Goal: Task Accomplishment & Management: Complete application form

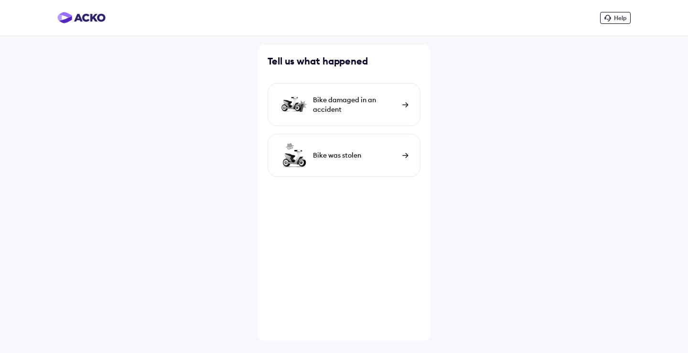
click at [320, 92] on div "Bike damaged in an accident" at bounding box center [343, 104] width 153 height 43
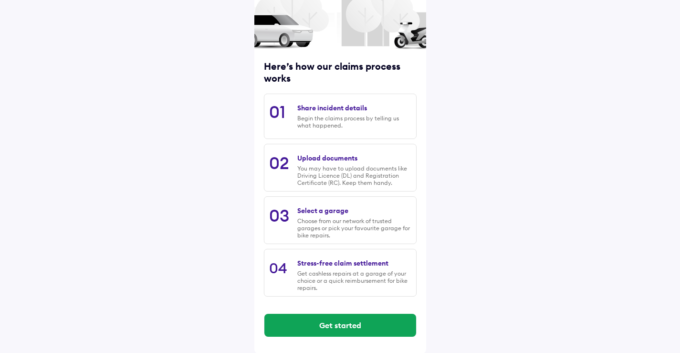
scroll to position [75, 0]
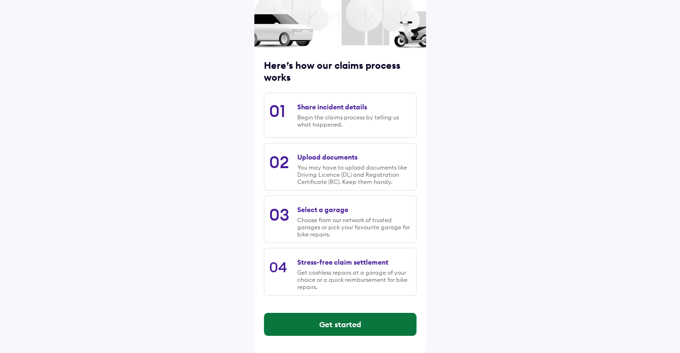
click at [324, 323] on button "Get started" at bounding box center [341, 324] width 152 height 23
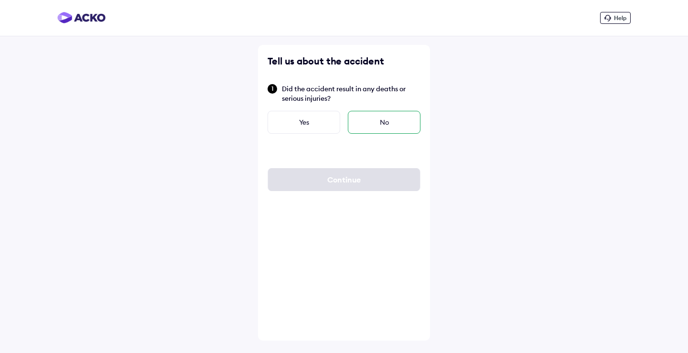
click at [385, 115] on div "No" at bounding box center [384, 122] width 73 height 23
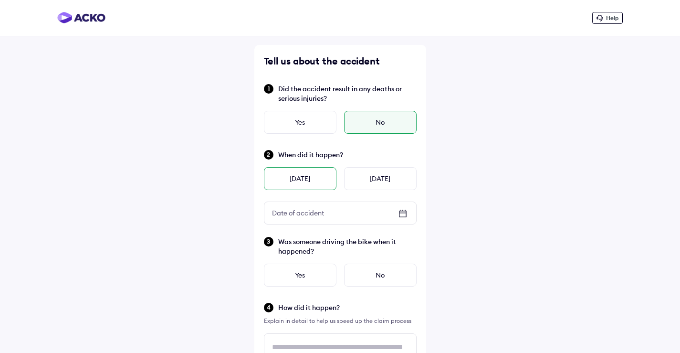
click at [331, 176] on div "[DATE]" at bounding box center [300, 178] width 73 height 23
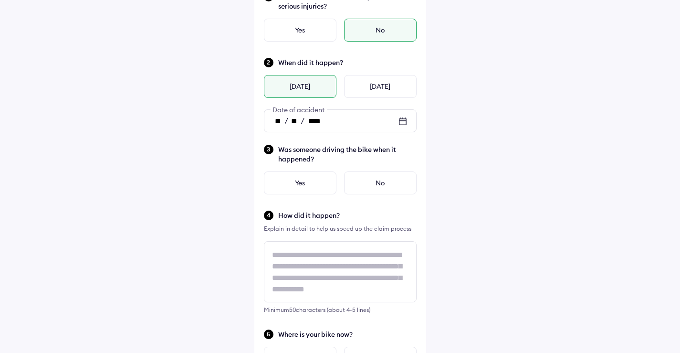
scroll to position [96, 0]
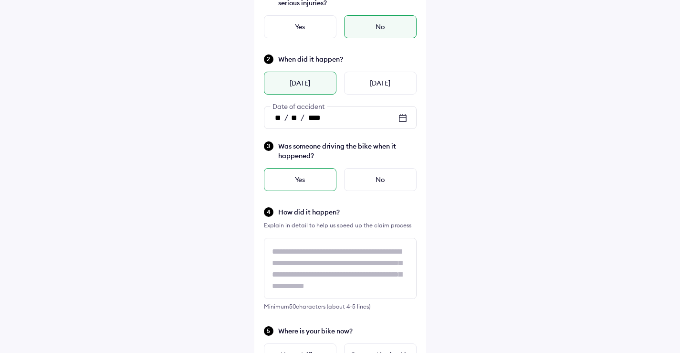
click at [298, 183] on div "Yes" at bounding box center [300, 179] width 73 height 23
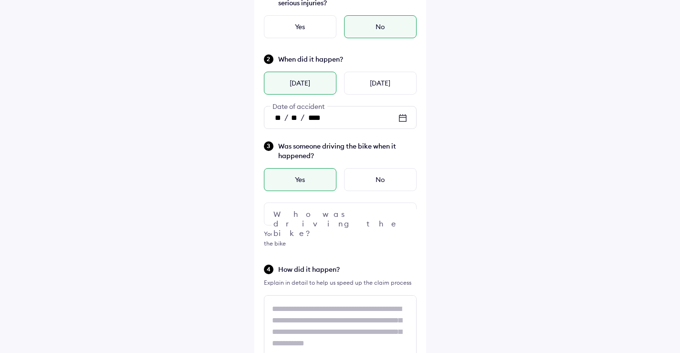
click at [297, 216] on div at bounding box center [340, 213] width 153 height 23
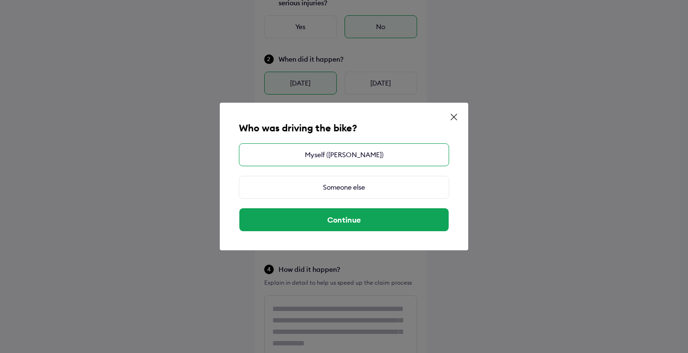
click at [320, 158] on div "Myself ([PERSON_NAME])" at bounding box center [344, 154] width 210 height 23
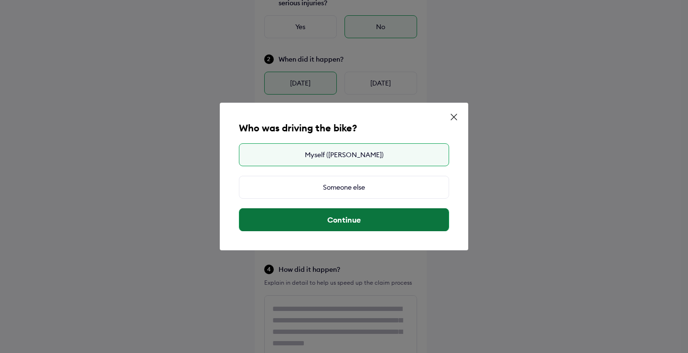
click at [337, 223] on button "Continue" at bounding box center [343, 219] width 209 height 23
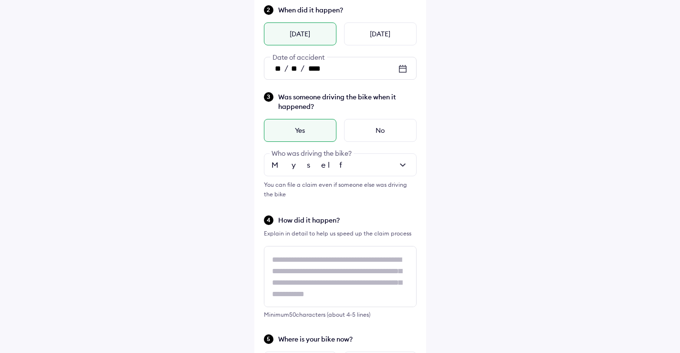
scroll to position [191, 0]
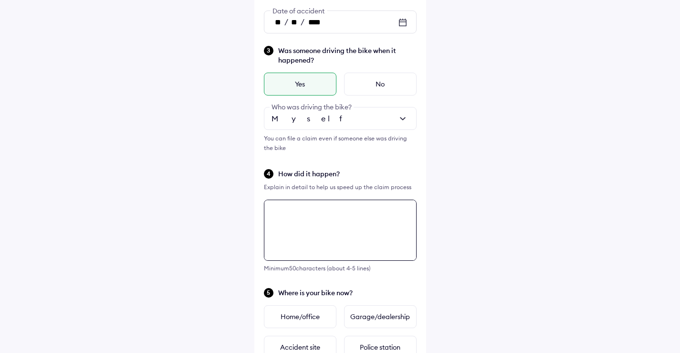
click at [314, 233] on textarea at bounding box center [340, 230] width 153 height 61
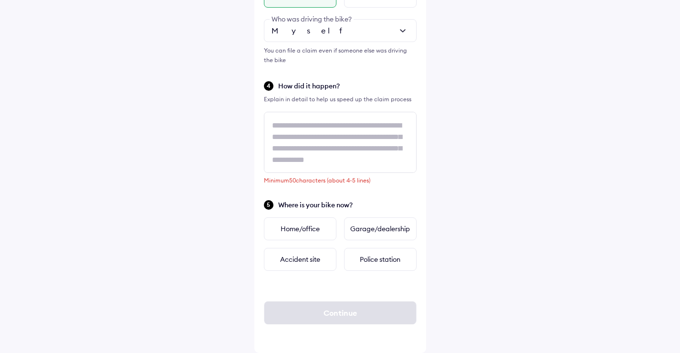
drag, startPoint x: 397, startPoint y: 194, endPoint x: 393, endPoint y: 192, distance: 4.9
click at [398, 194] on div "Tell us about the accident Did the accident result in any deaths or serious inj…" at bounding box center [341, 59] width 172 height 587
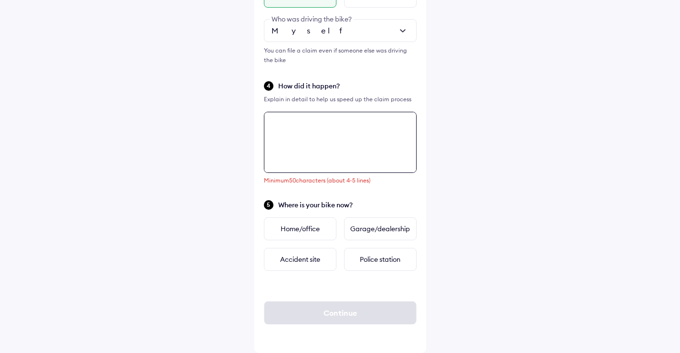
drag, startPoint x: 269, startPoint y: 125, endPoint x: 297, endPoint y: 131, distance: 28.4
click at [297, 131] on textarea at bounding box center [340, 142] width 153 height 61
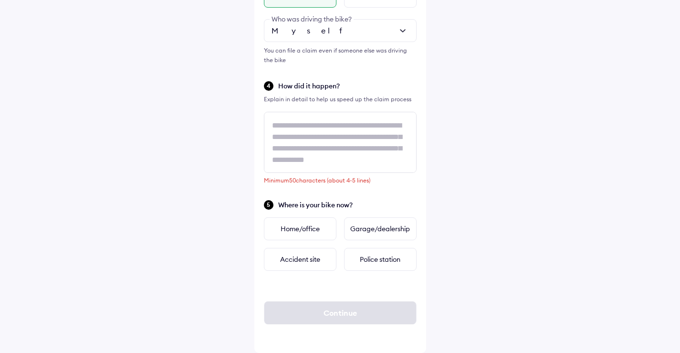
click at [384, 196] on div "Tell us about the accident Did the accident result in any deaths or serious inj…" at bounding box center [341, 59] width 172 height 587
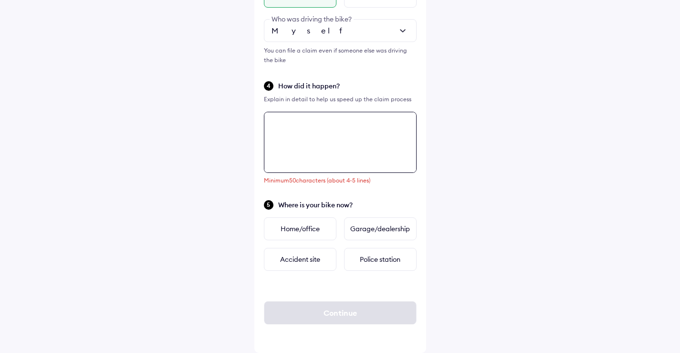
click at [314, 136] on textarea at bounding box center [340, 142] width 153 height 61
paste textarea "**********"
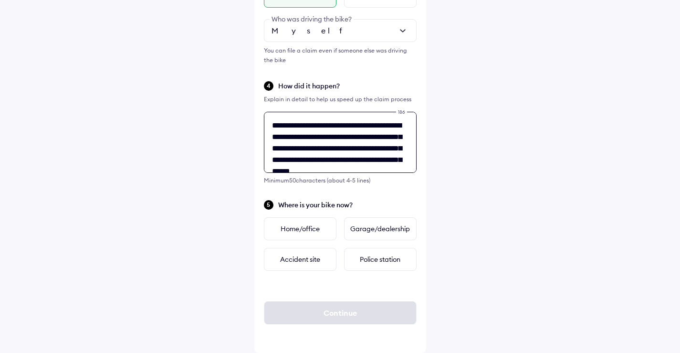
scroll to position [15, 0]
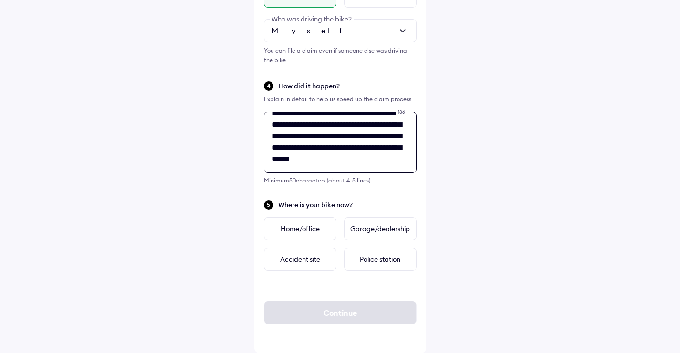
type textarea "**********"
click at [371, 198] on div "**********" at bounding box center [341, 59] width 172 height 587
click at [373, 222] on div "Garage/dealership" at bounding box center [380, 228] width 73 height 23
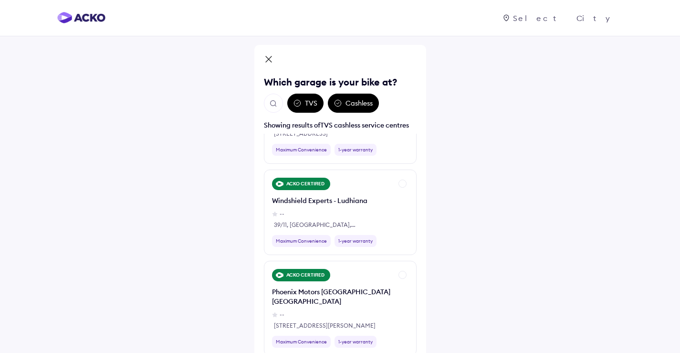
scroll to position [3438, 0]
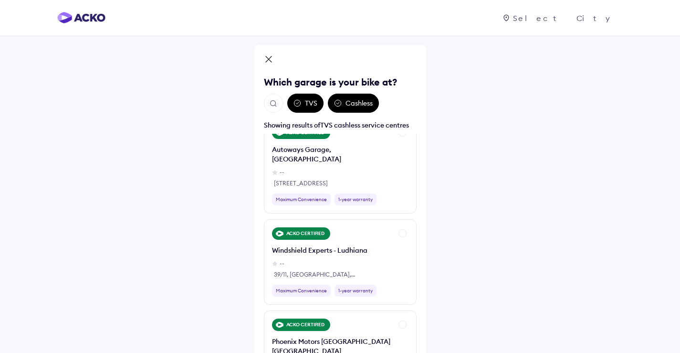
click at [271, 96] on button "Open search" at bounding box center [273, 103] width 19 height 19
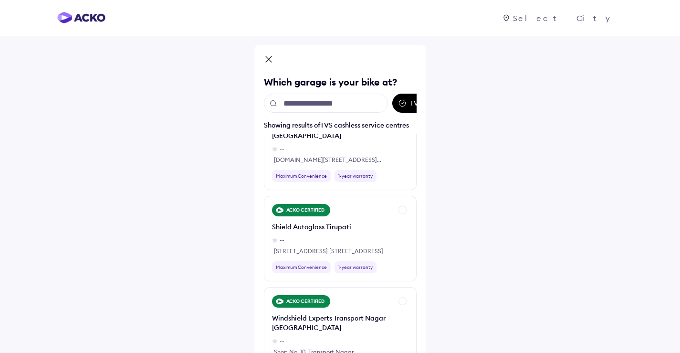
scroll to position [5014, 0]
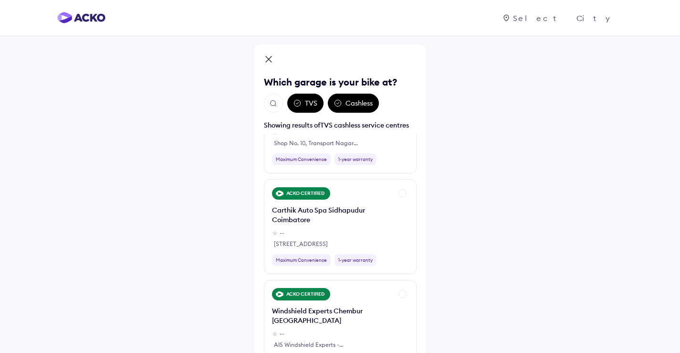
click at [276, 105] on img "Open search" at bounding box center [273, 103] width 9 height 9
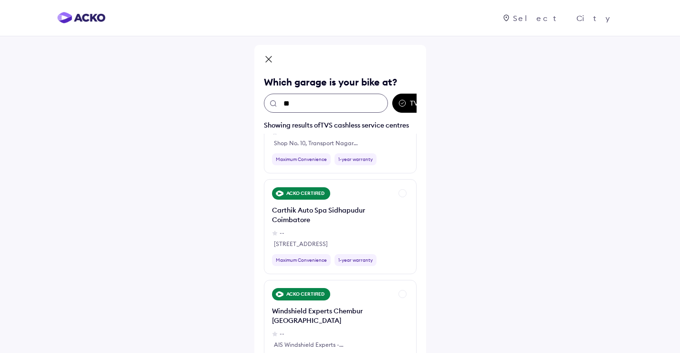
scroll to position [0, 0]
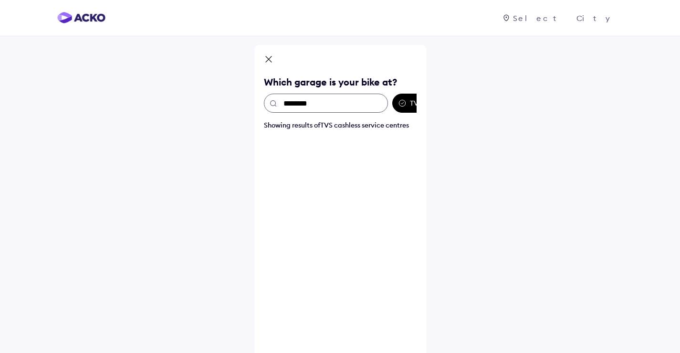
type input "*********"
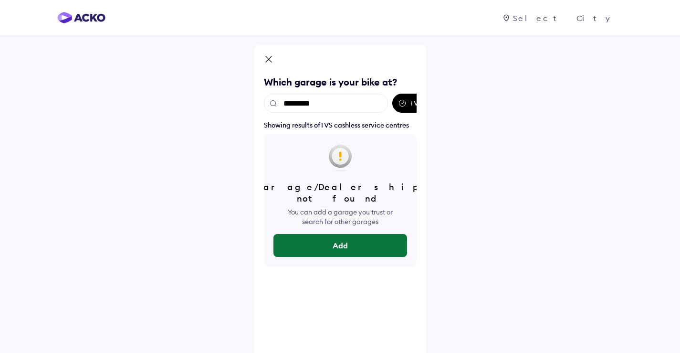
click at [348, 234] on button "Add" at bounding box center [341, 245] width 134 height 23
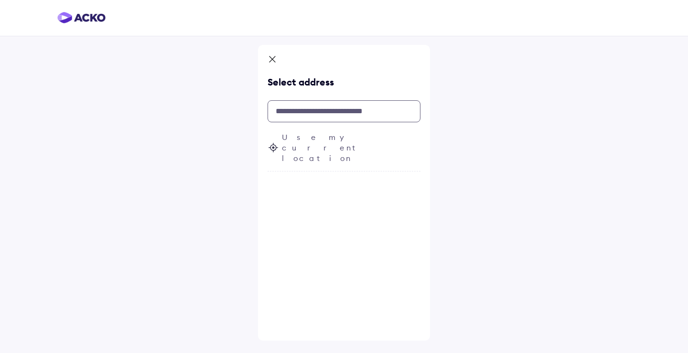
click at [323, 114] on input "text" at bounding box center [343, 111] width 153 height 22
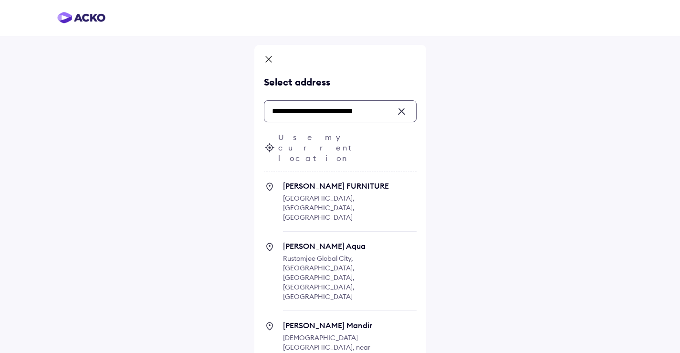
type input "**********"
click at [403, 112] on div at bounding box center [405, 111] width 9 height 9
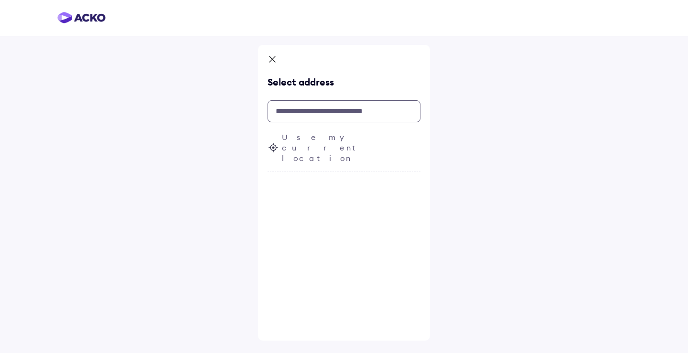
click at [342, 114] on input "text" at bounding box center [343, 111] width 153 height 22
click at [274, 65] on icon at bounding box center [272, 59] width 10 height 11
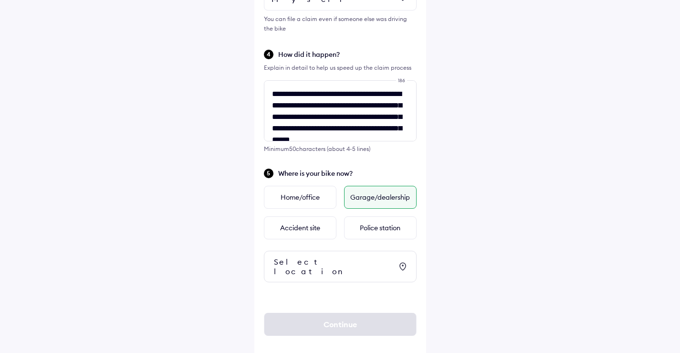
scroll to position [314, 0]
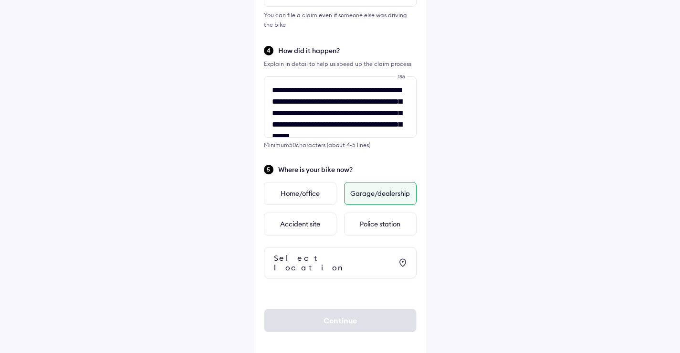
click at [329, 257] on div "Select location" at bounding box center [333, 262] width 118 height 19
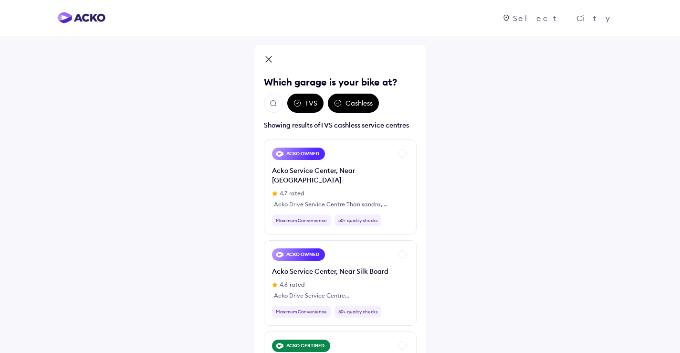
drag, startPoint x: 363, startPoint y: 103, endPoint x: 351, endPoint y: 104, distance: 12.9
click at [351, 104] on div "Cashless" at bounding box center [353, 103] width 51 height 19
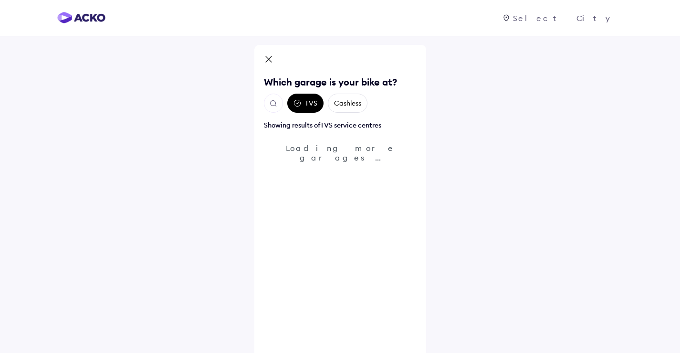
click at [310, 102] on div "TVS" at bounding box center [305, 103] width 36 height 19
click at [300, 106] on icon at bounding box center [298, 103] width 8 height 8
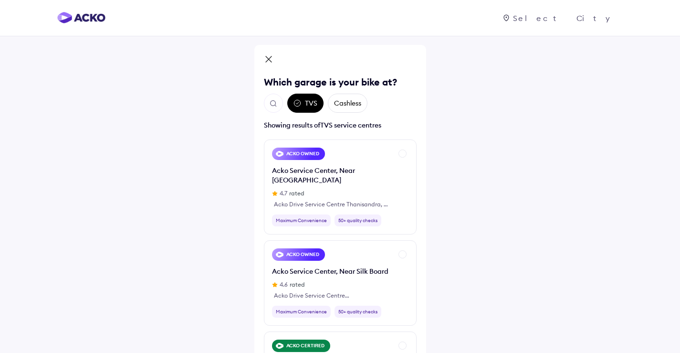
click at [298, 105] on icon at bounding box center [298, 103] width 8 height 8
click at [378, 102] on div "TVS Cashless" at bounding box center [340, 103] width 153 height 19
click at [316, 106] on div "TVS" at bounding box center [305, 103] width 36 height 19
click at [296, 105] on icon at bounding box center [298, 103] width 8 height 8
click at [274, 104] on img "Open search" at bounding box center [273, 103] width 9 height 9
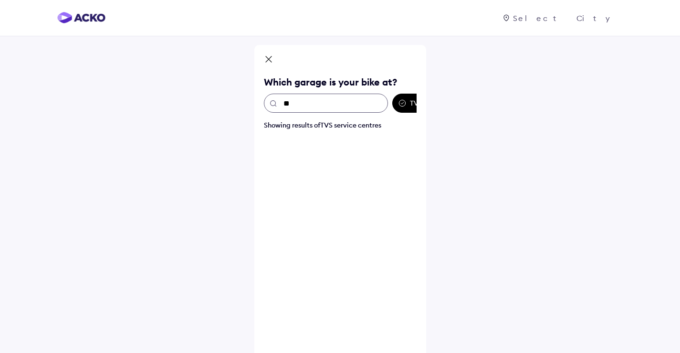
type input "*"
type input "*********"
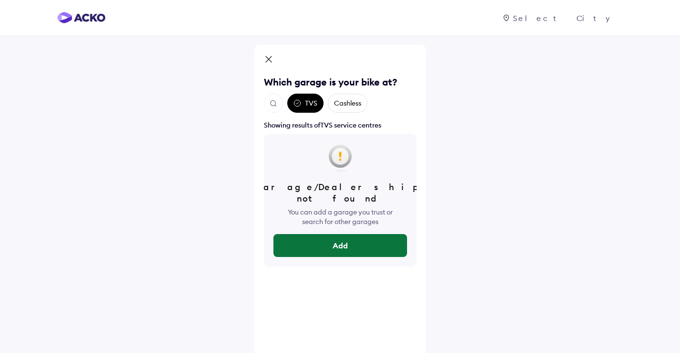
click at [318, 234] on button "Add" at bounding box center [341, 245] width 134 height 23
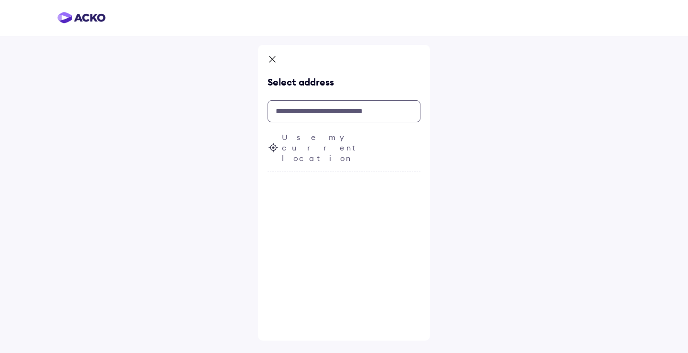
click at [308, 113] on input "text" at bounding box center [343, 111] width 153 height 22
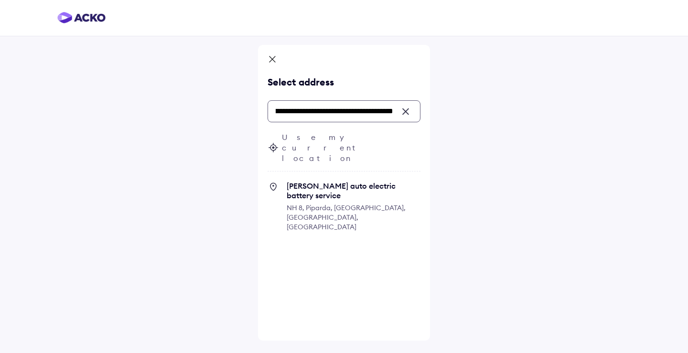
scroll to position [0, 127]
click at [302, 114] on input "**********" at bounding box center [343, 111] width 153 height 22
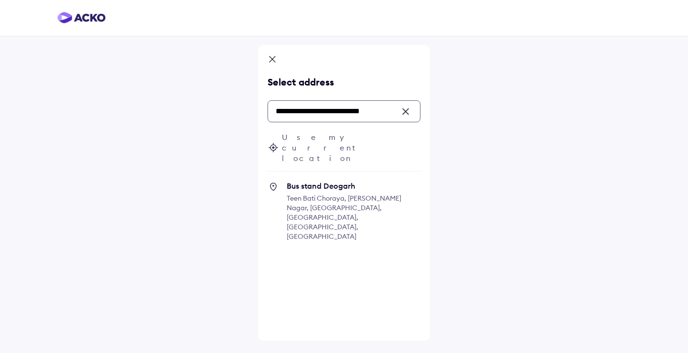
click at [358, 194] on span "Teen Bati Choraya, [PERSON_NAME] Nagar, [GEOGRAPHIC_DATA], [GEOGRAPHIC_DATA], […" at bounding box center [344, 217] width 115 height 47
type input "**********"
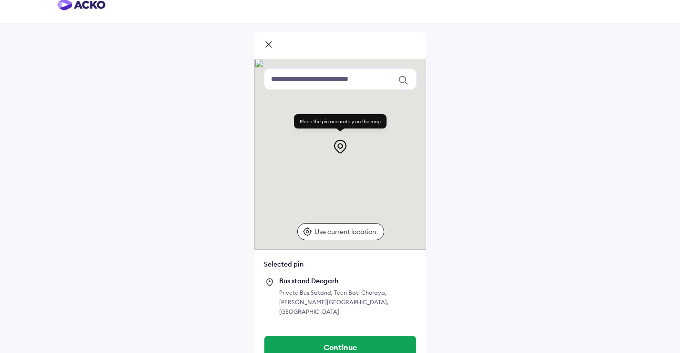
scroll to position [19, 0]
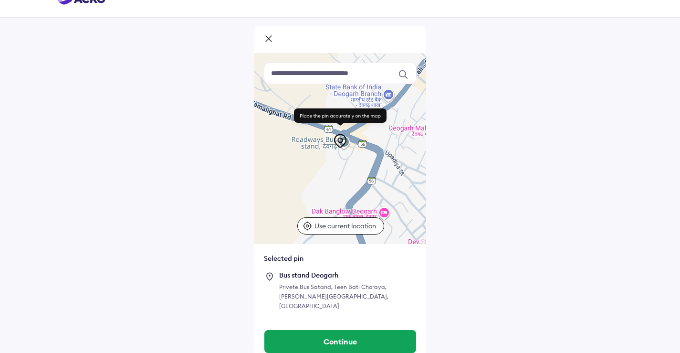
click at [327, 77] on input at bounding box center [340, 73] width 153 height 21
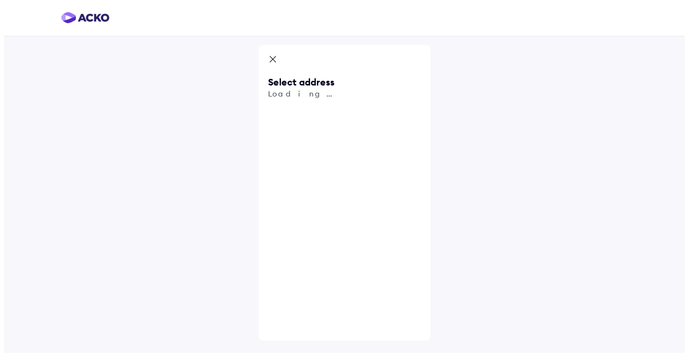
scroll to position [0, 0]
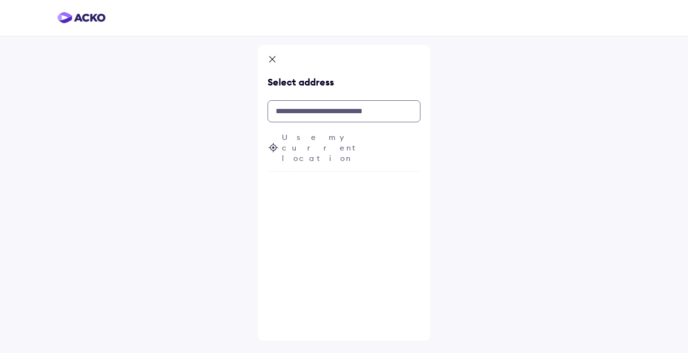
click at [298, 115] on input "text" at bounding box center [343, 111] width 153 height 22
paste input "**********"
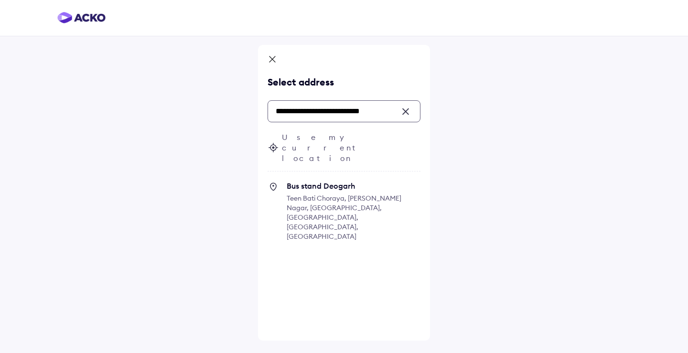
click at [336, 194] on span "Teen Bati Choraya, [PERSON_NAME] Nagar, [GEOGRAPHIC_DATA], [GEOGRAPHIC_DATA], […" at bounding box center [344, 217] width 115 height 47
type input "**********"
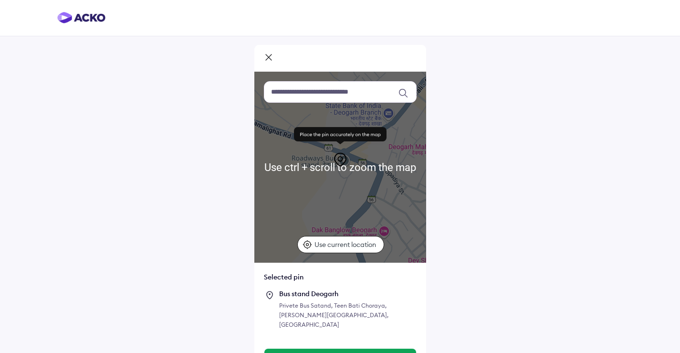
scroll to position [19, 0]
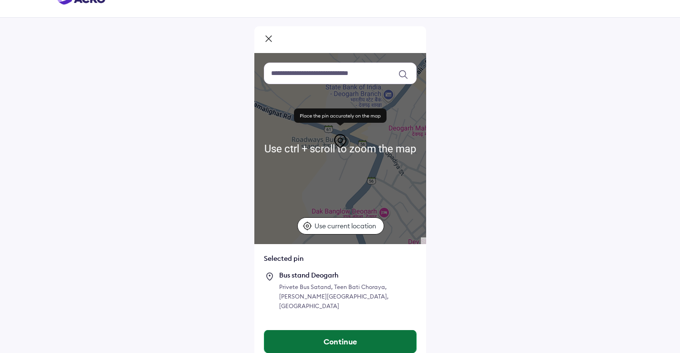
click at [330, 335] on button "Continue" at bounding box center [341, 341] width 152 height 23
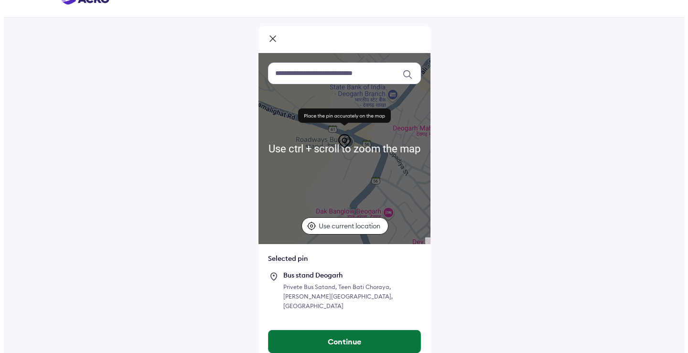
scroll to position [0, 0]
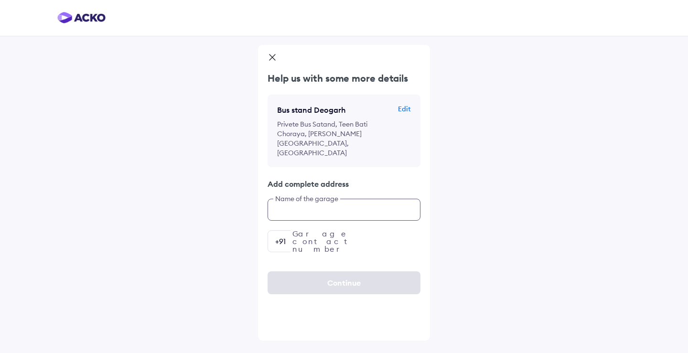
click at [319, 199] on input "text" at bounding box center [343, 210] width 153 height 22
paste input "**********"
type input "**********"
click at [336, 231] on input "number" at bounding box center [343, 241] width 153 height 22
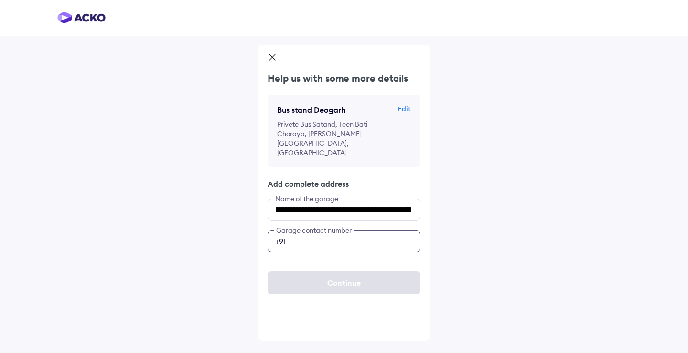
scroll to position [0, 0]
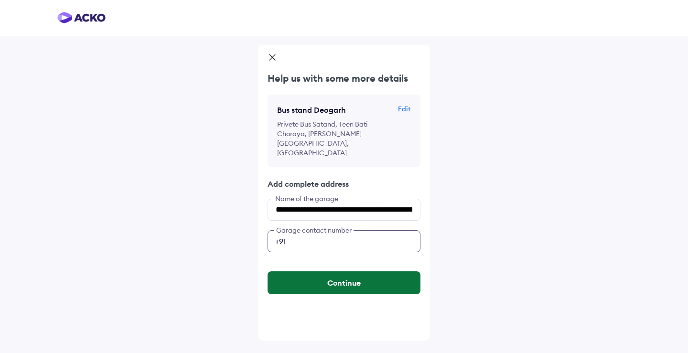
type input "**********"
click at [340, 271] on button "Continue" at bounding box center [343, 282] width 153 height 23
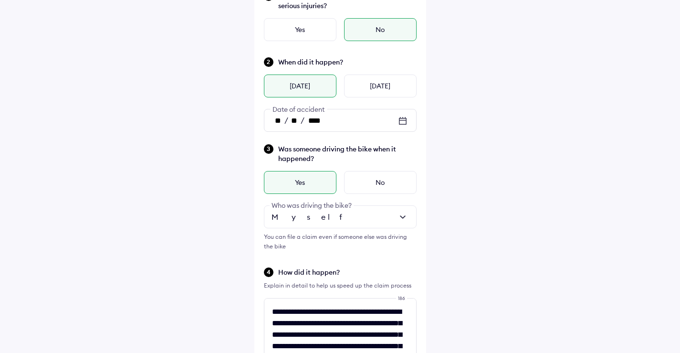
scroll to position [331, 0]
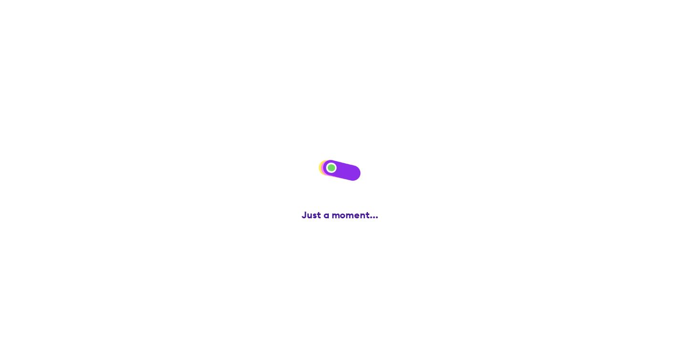
scroll to position [0, 0]
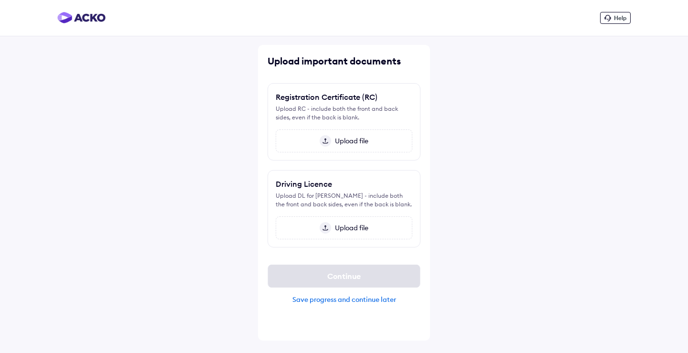
click at [323, 150] on div "Upload file" at bounding box center [344, 140] width 137 height 23
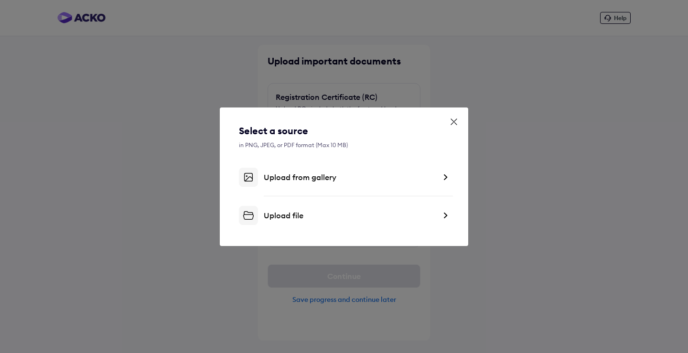
drag, startPoint x: 454, startPoint y: 116, endPoint x: 451, endPoint y: 122, distance: 6.8
click at [454, 116] on div "Select a source in PNG, JPEG, or PDF format (Max 10 MB) Upload from gallery Upl…" at bounding box center [344, 176] width 248 height 138
click at [451, 122] on icon at bounding box center [454, 122] width 10 height 10
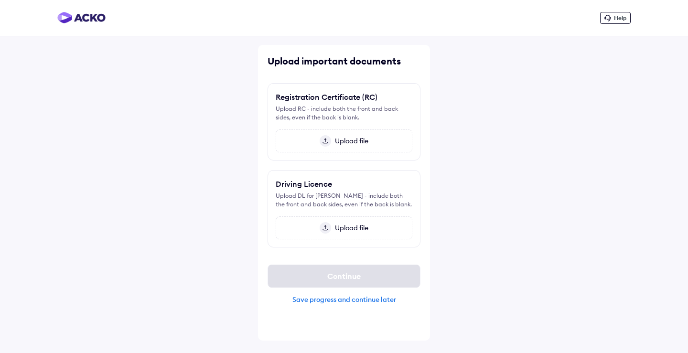
click at [385, 142] on div "Upload file" at bounding box center [344, 140] width 137 height 23
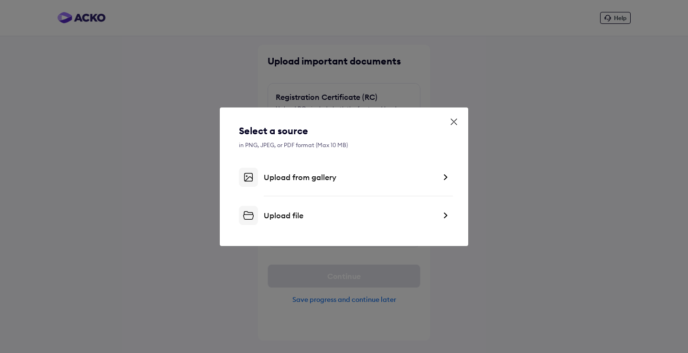
click at [308, 217] on div "Upload file" at bounding box center [350, 216] width 172 height 10
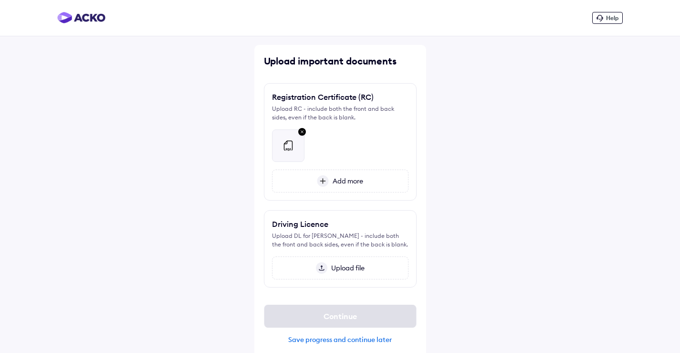
click at [331, 264] on span "Upload file" at bounding box center [346, 268] width 37 height 9
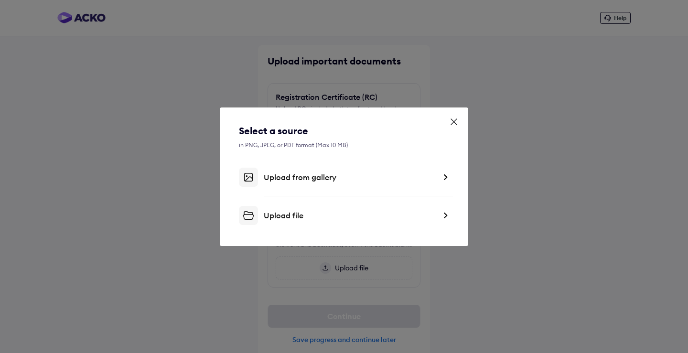
click at [310, 183] on div "Upload from gallery" at bounding box center [344, 177] width 210 height 19
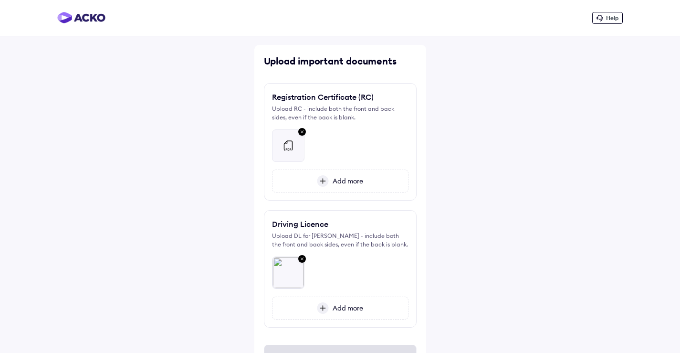
click at [349, 313] on div "Add more" at bounding box center [340, 308] width 137 height 23
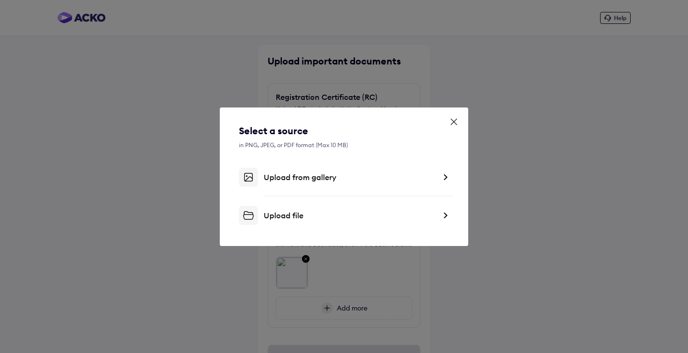
click at [316, 175] on div "Upload from gallery" at bounding box center [350, 177] width 172 height 10
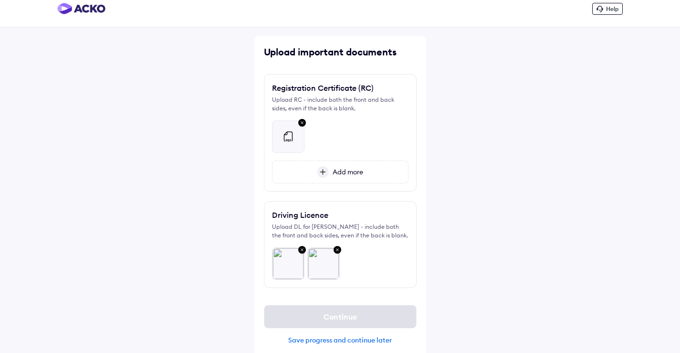
scroll to position [18, 0]
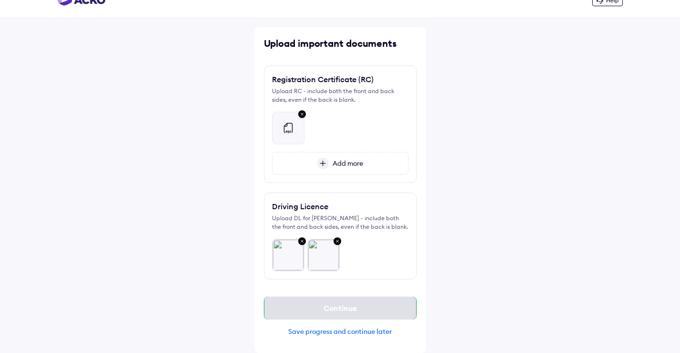
click at [339, 307] on div "Continue" at bounding box center [340, 308] width 153 height 23
click at [339, 134] on div at bounding box center [340, 124] width 137 height 40
click at [333, 160] on span "Add more" at bounding box center [346, 163] width 34 height 9
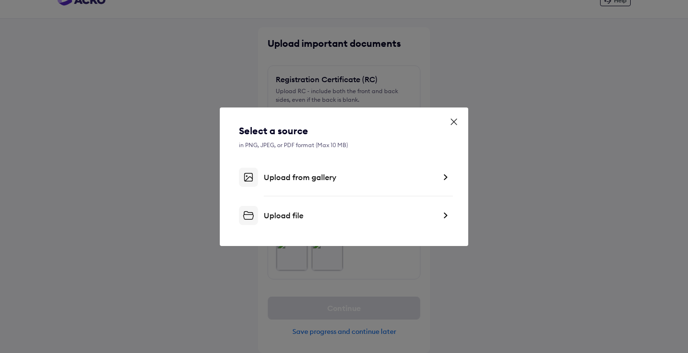
click at [287, 185] on div "Upload from gallery" at bounding box center [344, 177] width 210 height 19
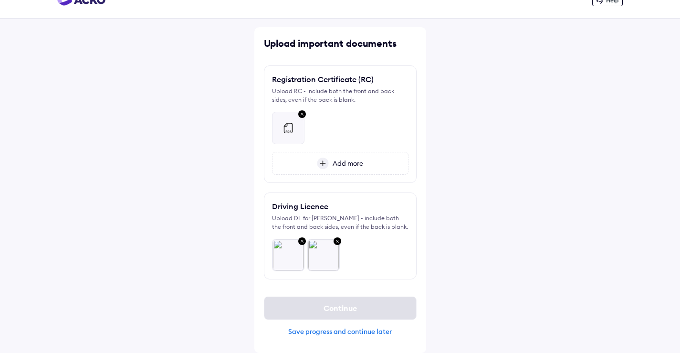
scroll to position [0, 0]
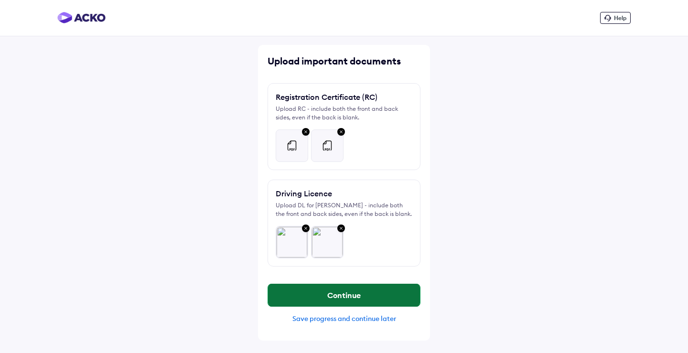
click at [352, 298] on button "Continue" at bounding box center [344, 295] width 152 height 23
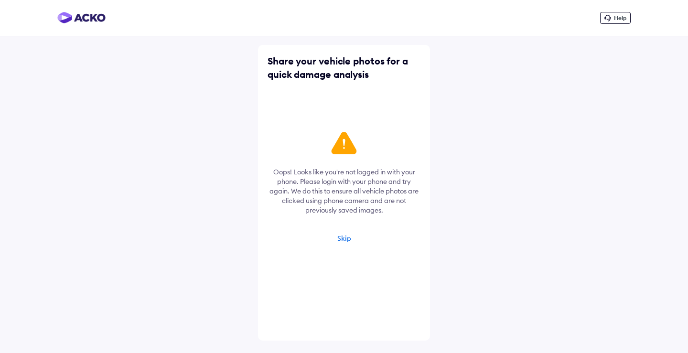
click at [340, 240] on div "Skip" at bounding box center [344, 238] width 14 height 9
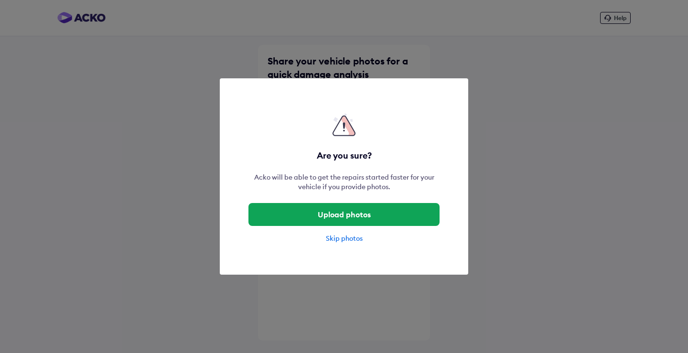
click at [337, 236] on div "Skip photos" at bounding box center [343, 239] width 191 height 10
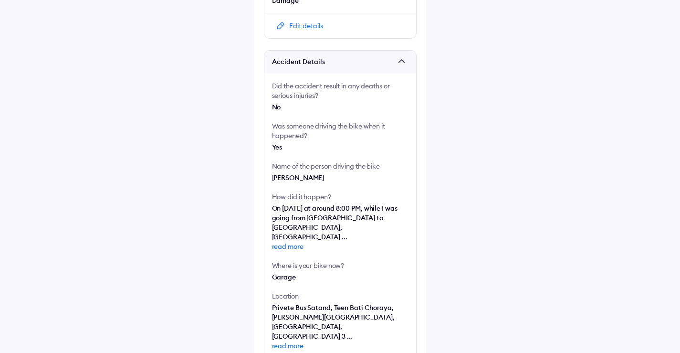
scroll to position [191, 0]
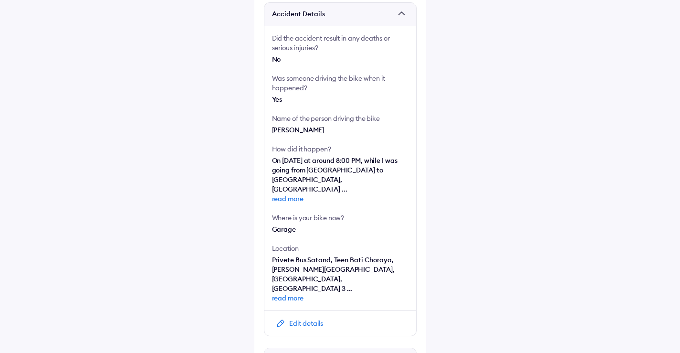
click at [291, 194] on span "read more" at bounding box center [340, 199] width 137 height 10
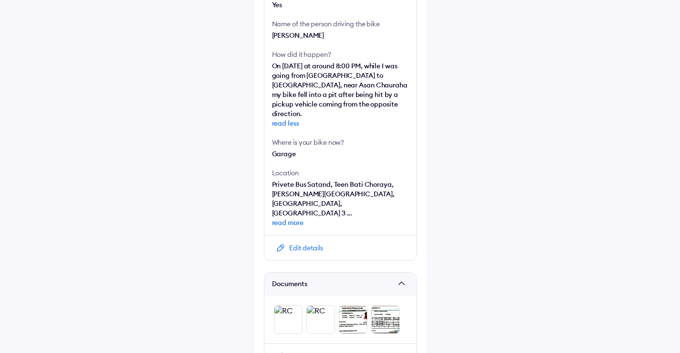
scroll to position [287, 0]
click at [289, 217] on span "read more" at bounding box center [340, 222] width 137 height 10
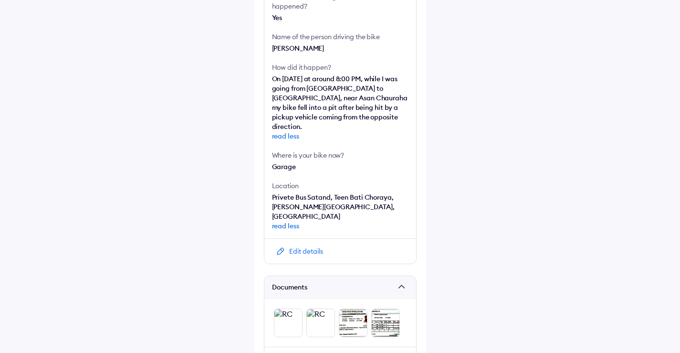
scroll to position [342, 0]
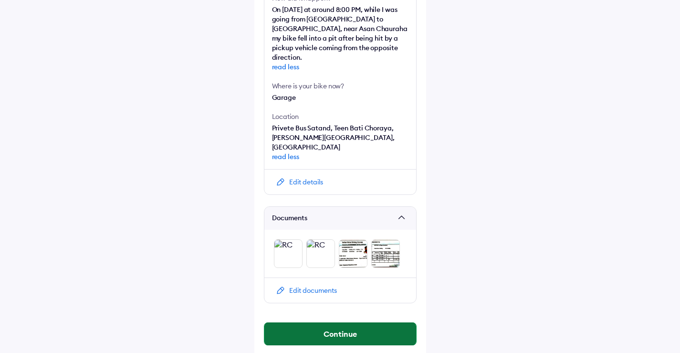
click at [337, 328] on button "Continue" at bounding box center [341, 333] width 152 height 23
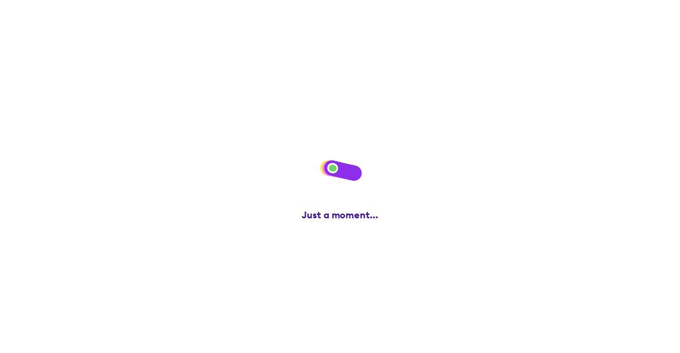
scroll to position [0, 0]
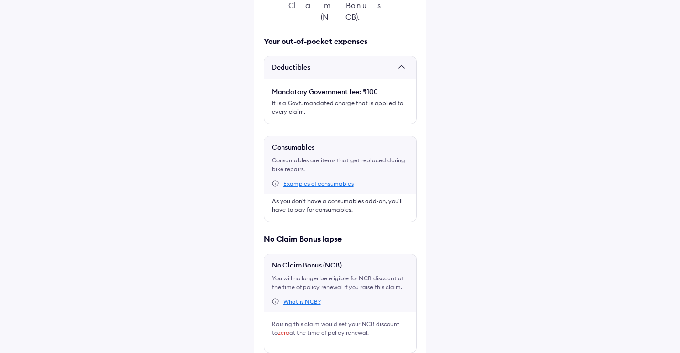
scroll to position [208, 0]
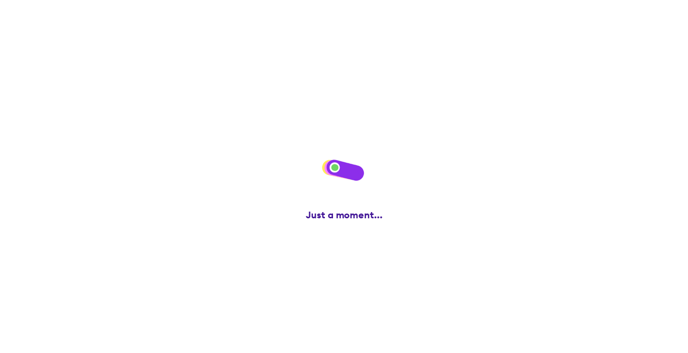
scroll to position [0, 0]
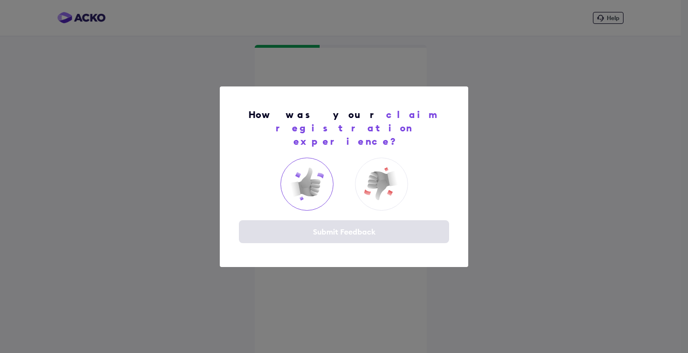
click at [311, 179] on img at bounding box center [306, 184] width 38 height 38
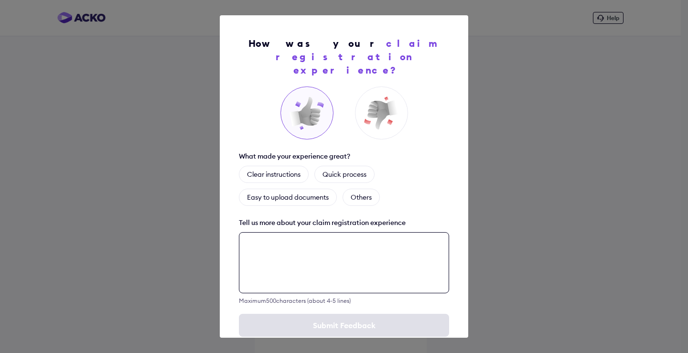
click at [355, 255] on textarea at bounding box center [344, 262] width 210 height 61
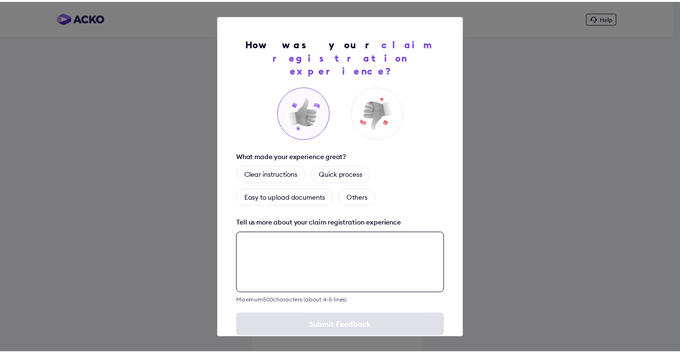
scroll to position [10, 0]
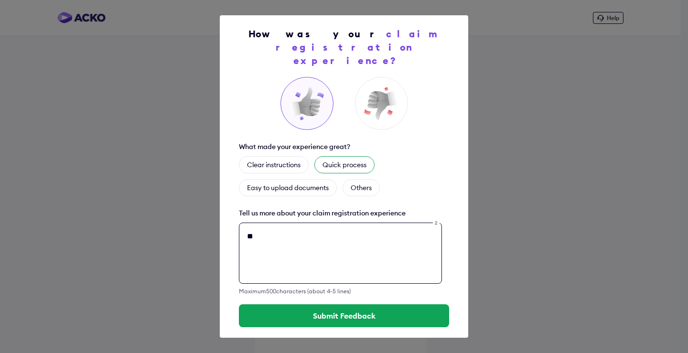
type textarea "**"
click at [332, 156] on div "Quick process" at bounding box center [344, 164] width 60 height 17
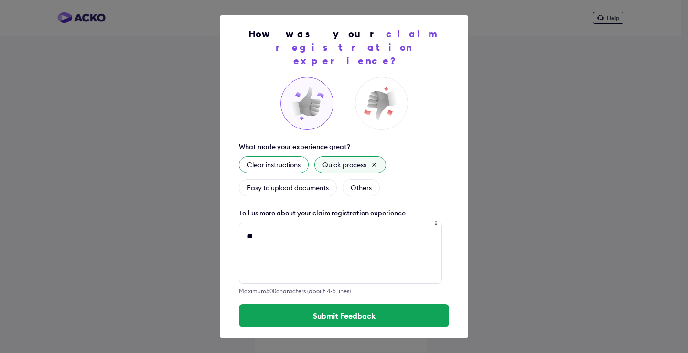
click at [264, 156] on div "Clear instructions" at bounding box center [274, 164] width 70 height 17
click at [274, 179] on div "Easy to upload documents" at bounding box center [288, 187] width 98 height 17
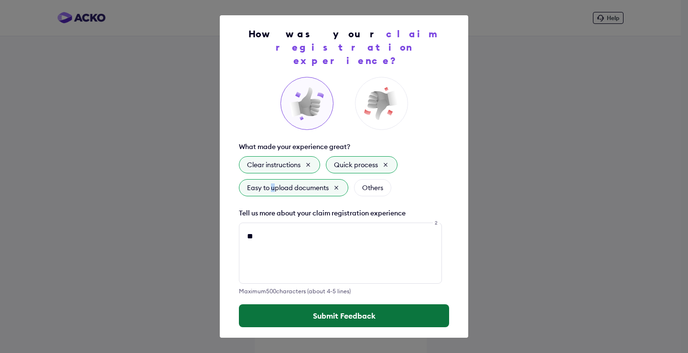
click at [350, 304] on button "Submit Feedback" at bounding box center [344, 315] width 210 height 23
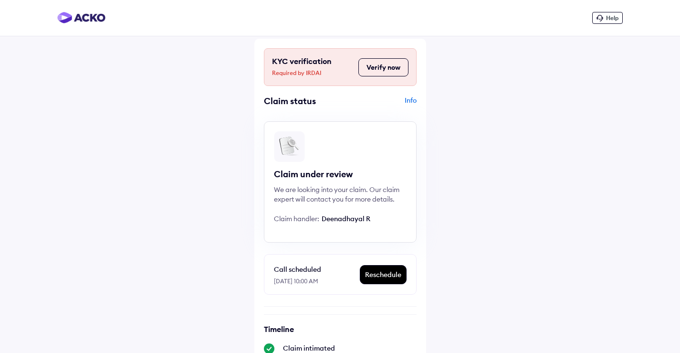
click at [347, 220] on span "Deenadhayal R" at bounding box center [346, 218] width 49 height 9
click at [323, 233] on div "Claim under review We are looking into your claim. Our claim expert will contac…" at bounding box center [340, 181] width 153 height 121
click at [409, 99] on div "Info" at bounding box center [380, 105] width 74 height 18
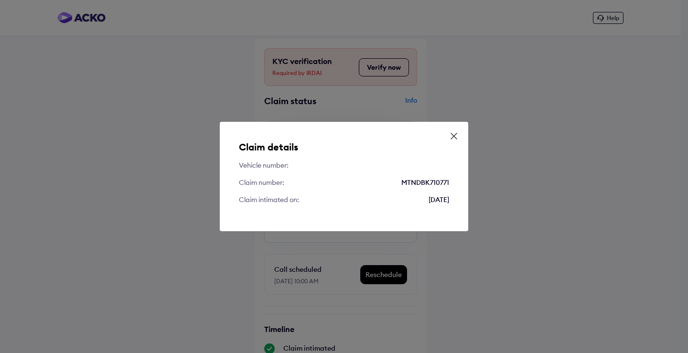
click at [456, 136] on icon at bounding box center [454, 136] width 10 height 10
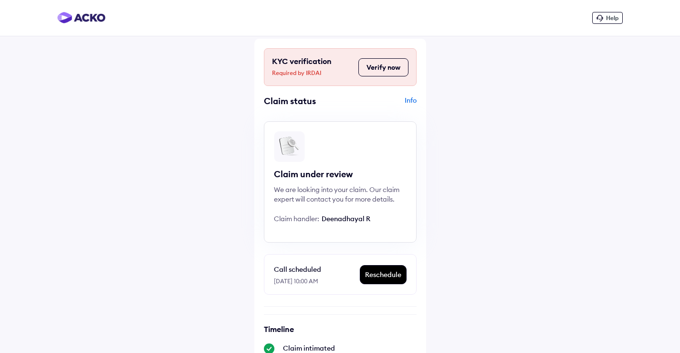
click at [298, 221] on span "Claim handler:" at bounding box center [296, 218] width 45 height 9
click at [320, 249] on div "KYC verification Required by IRDAI Verify now Claim status Info Claim under rev…" at bounding box center [341, 285] width 172 height 492
click at [411, 97] on div "Info" at bounding box center [380, 105] width 74 height 18
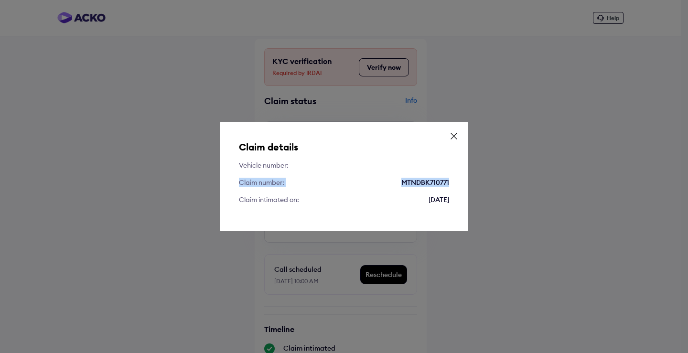
drag, startPoint x: 239, startPoint y: 183, endPoint x: 450, endPoint y: 180, distance: 211.1
click at [450, 180] on div "Claim details Vehicle number: Claim number: MTNDBK710771 Claim intimated on: [D…" at bounding box center [344, 176] width 248 height 109
copy div "Claim number: MTNDBK710771"
click at [256, 177] on div "Claim details Vehicle number: Claim number: MTNDBK710771 Claim intimated on: [D…" at bounding box center [344, 176] width 248 height 109
click at [431, 181] on div "MTNDBK710771" at bounding box center [425, 183] width 48 height 10
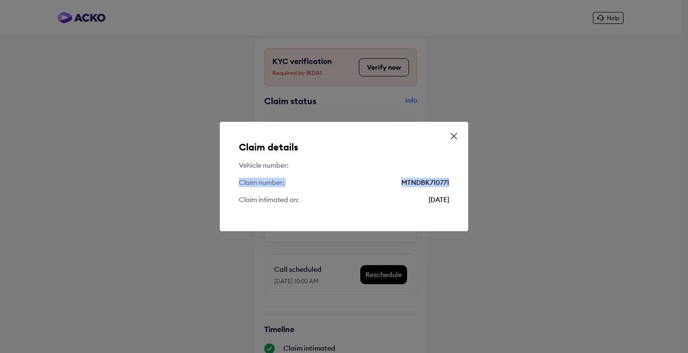
drag, startPoint x: 238, startPoint y: 182, endPoint x: 455, endPoint y: 204, distance: 217.4
click at [455, 204] on div "Claim details Vehicle number: Claim number: MTNDBK710771 Claim intimated on: [D…" at bounding box center [344, 176] width 248 height 109
copy div "Claim number: MTNDBK710771 Claim intimated on: [DATE]"
click at [459, 135] on div "Claim details Vehicle number: Claim number: MTNDBK710771 Claim intimated on: [D…" at bounding box center [344, 176] width 248 height 109
click at [455, 136] on icon at bounding box center [454, 136] width 10 height 10
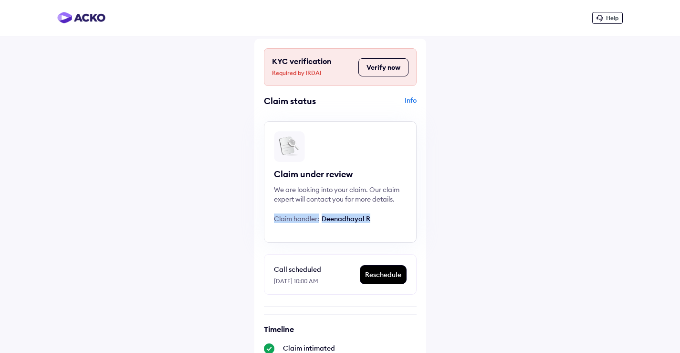
drag, startPoint x: 366, startPoint y: 223, endPoint x: 329, endPoint y: 329, distance: 111.3
click at [385, 223] on div "Claim under review We are looking into your claim. Our claim expert will contac…" at bounding box center [340, 181] width 153 height 121
click at [377, 65] on button "Verify now" at bounding box center [384, 67] width 50 height 18
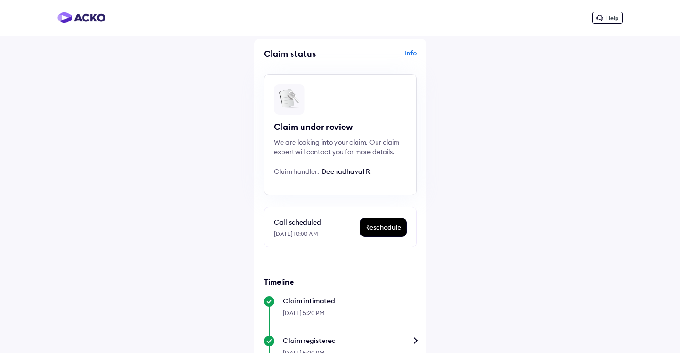
click at [83, 14] on img at bounding box center [81, 17] width 48 height 11
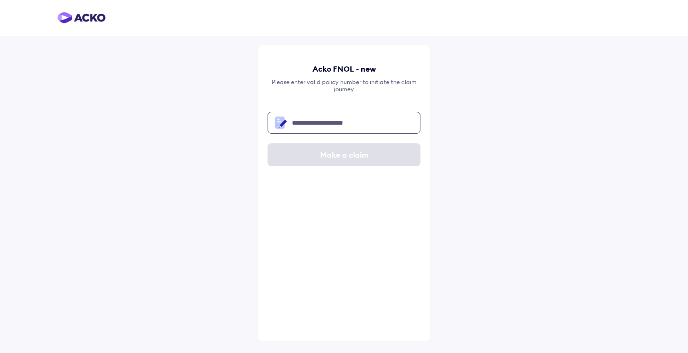
click at [330, 126] on input "text" at bounding box center [343, 123] width 153 height 22
